Goal: Find specific page/section: Find specific page/section

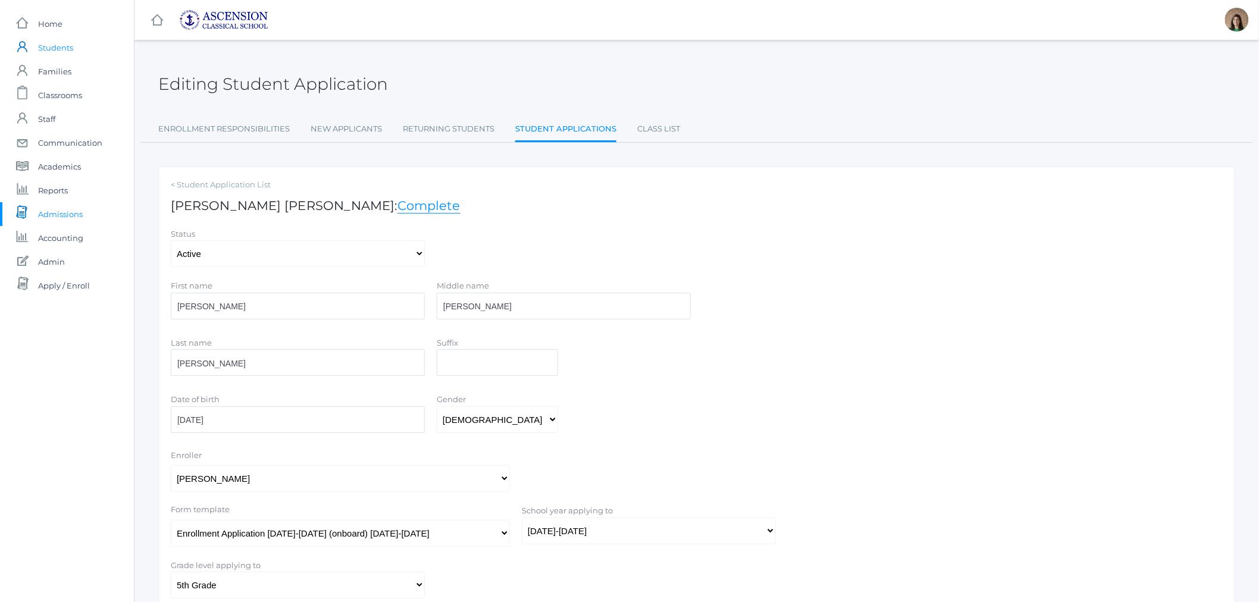
click at [52, 49] on span "Students" at bounding box center [55, 48] width 35 height 24
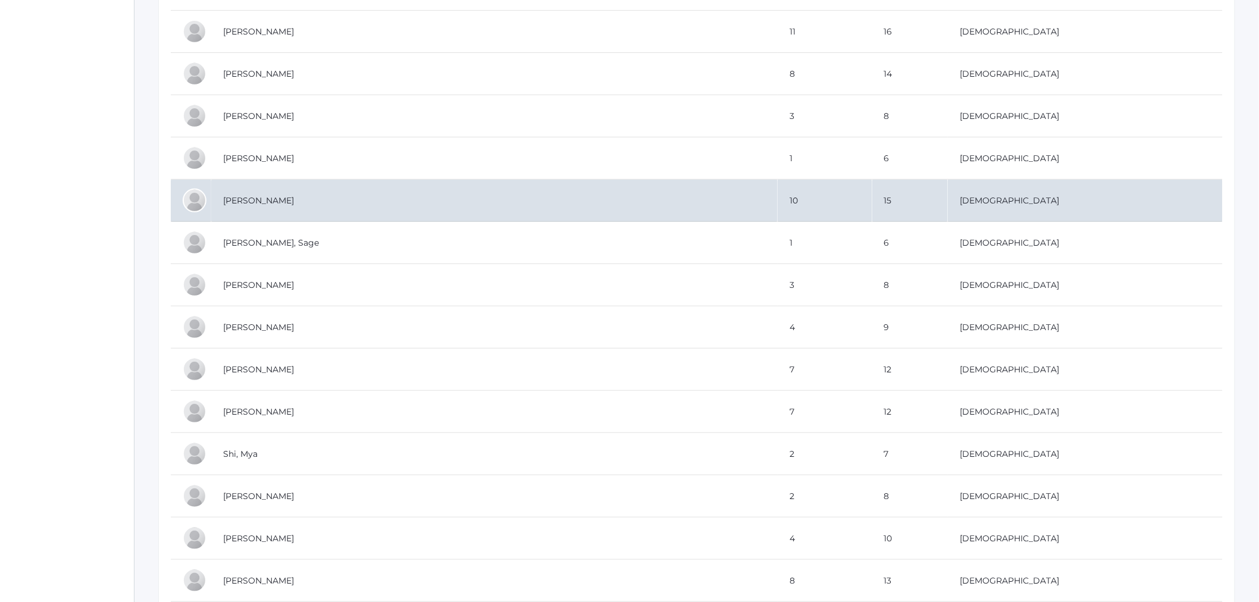
scroll to position [4031, 0]
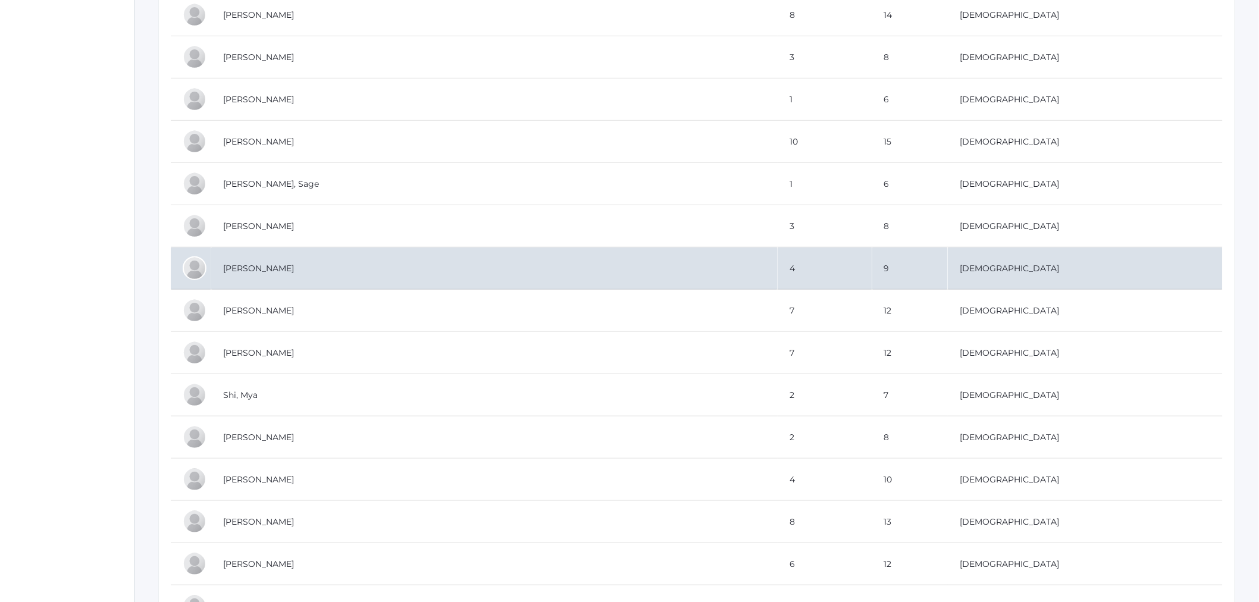
click at [291, 282] on td "[PERSON_NAME]" at bounding box center [494, 268] width 566 height 42
